Goal: Task Accomplishment & Management: Manage account settings

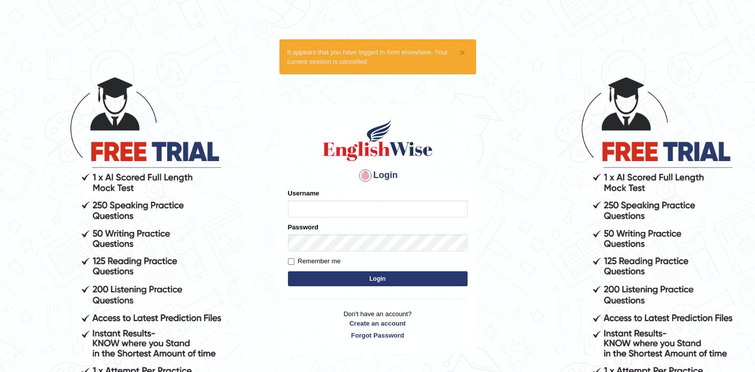
type input "twangdi033"
click at [393, 279] on button "Login" at bounding box center [378, 278] width 180 height 15
